Goal: Task Accomplishment & Management: Manage account settings

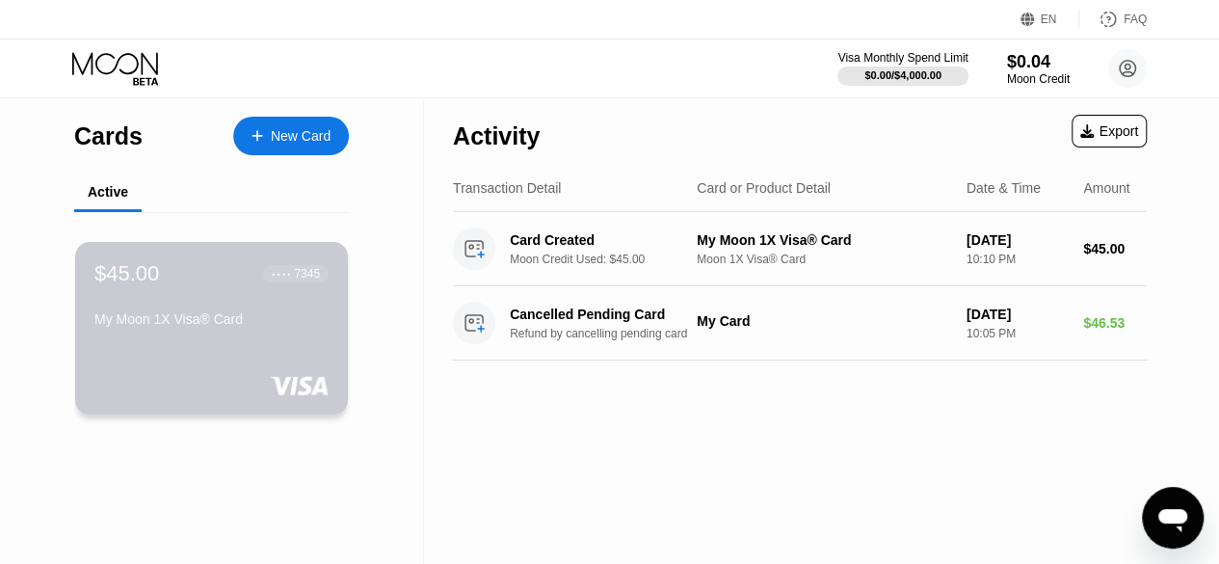
click at [298, 327] on div "My Moon 1X Visa® Card" at bounding box center [211, 318] width 234 height 15
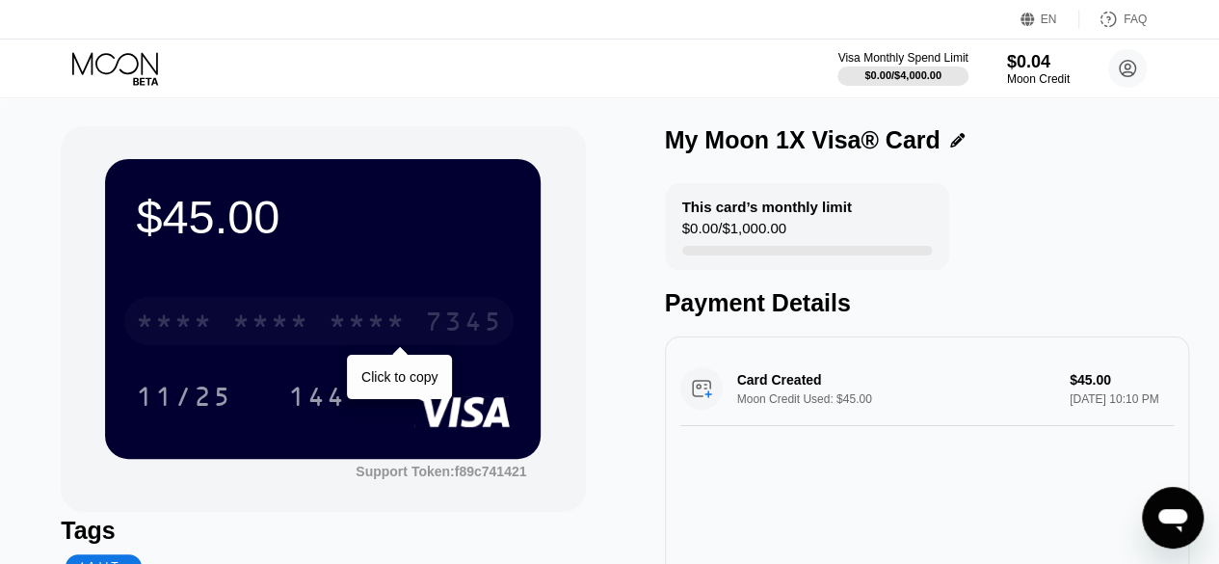
click at [266, 320] on div "* * * *" at bounding box center [270, 323] width 77 height 31
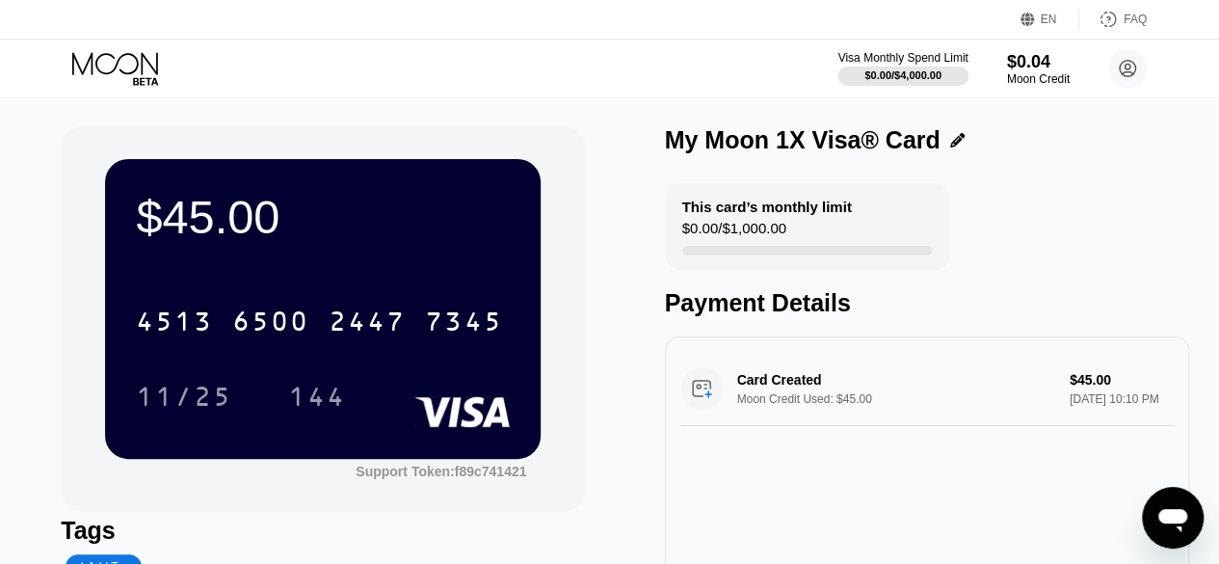
click at [520, 215] on div "$45.00 4513 6500 2447 7345 11/25 144" at bounding box center [323, 308] width 436 height 299
